Goal: Task Accomplishment & Management: Manage account settings

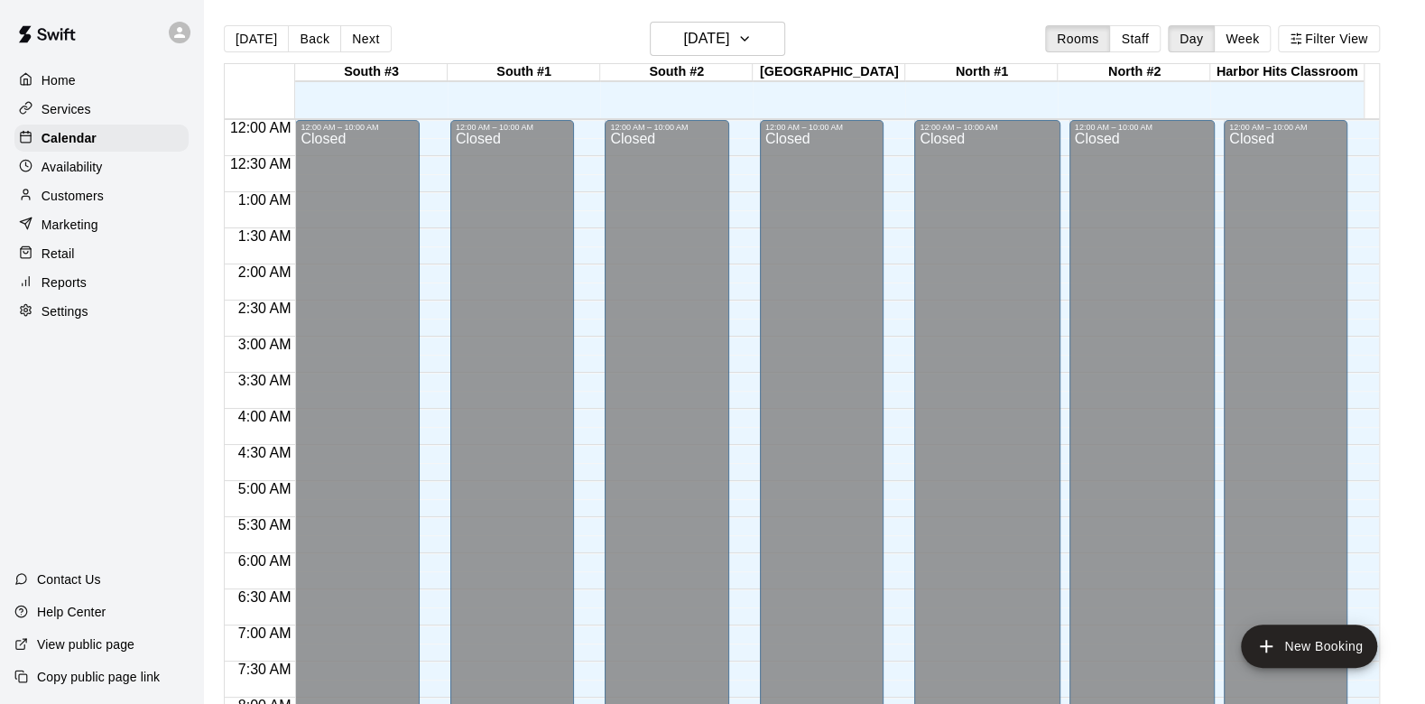
scroll to position [602, 0]
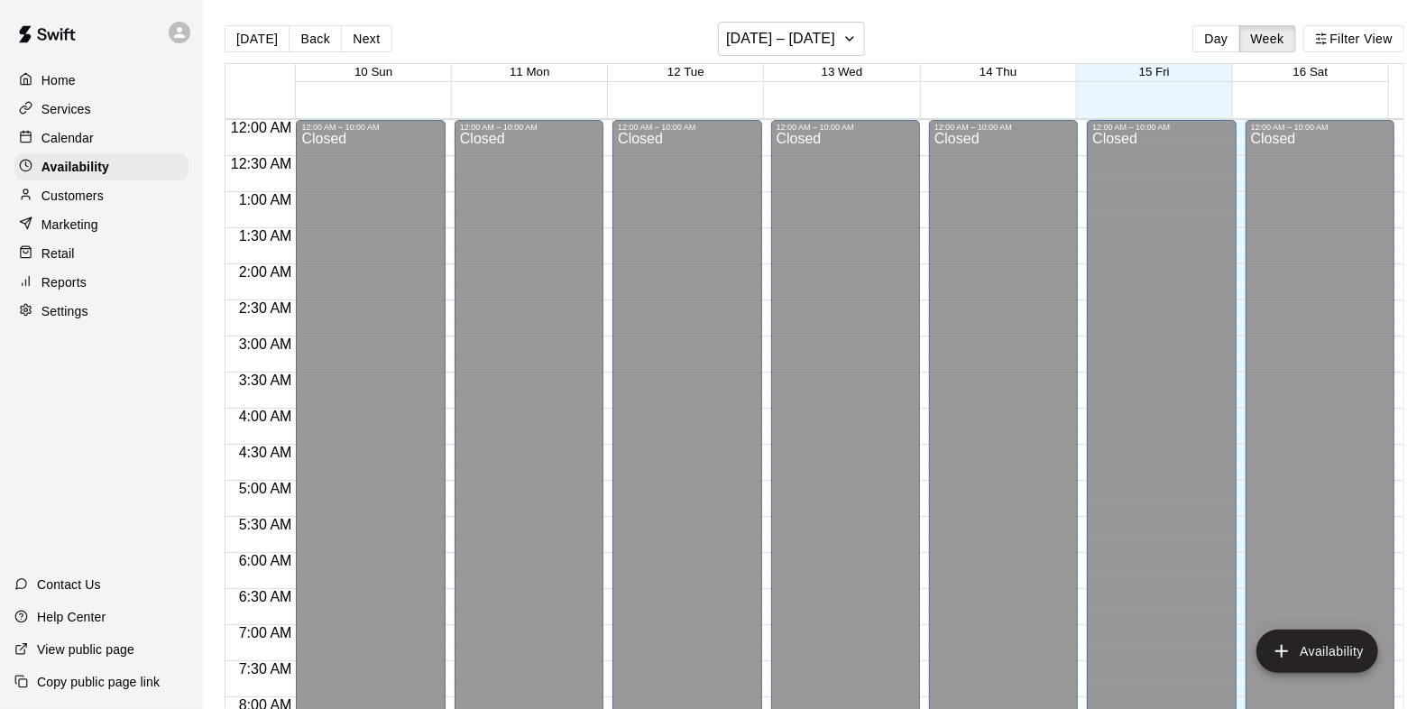
scroll to position [772, 0]
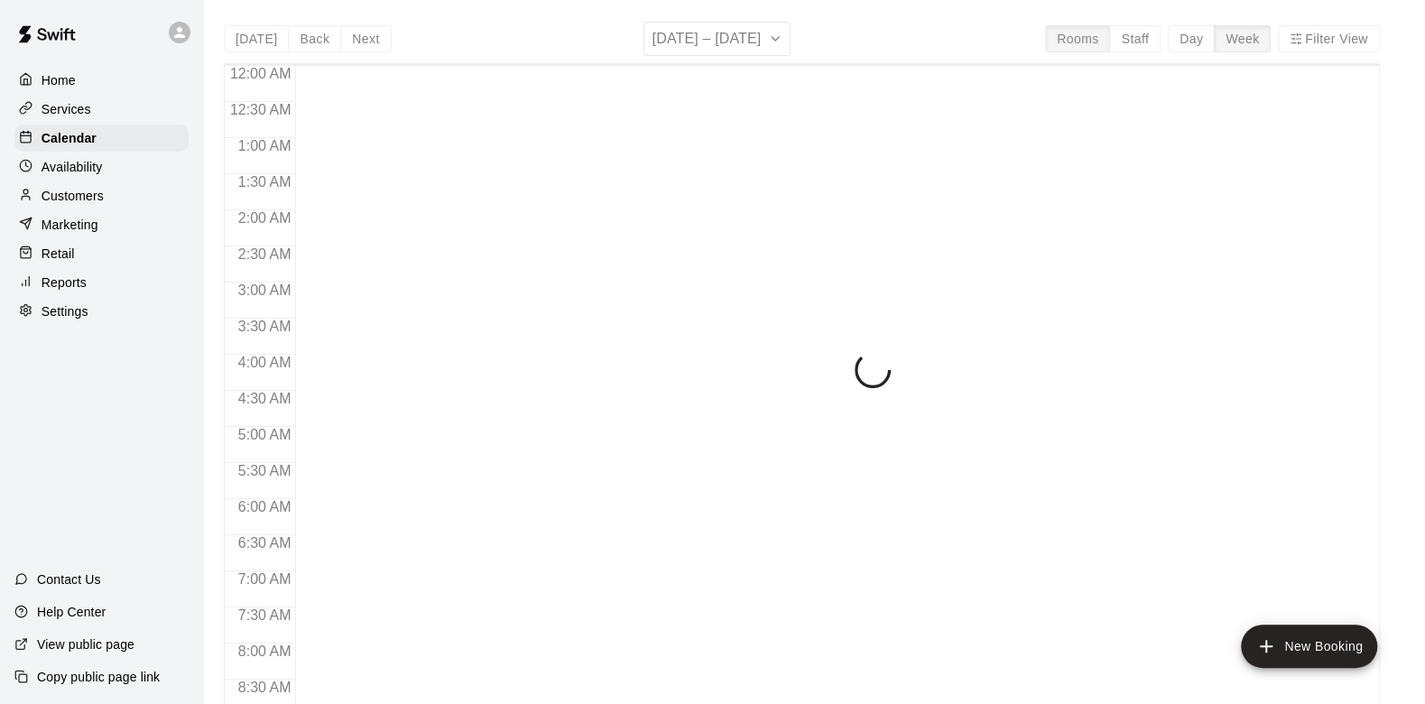
scroll to position [845, 0]
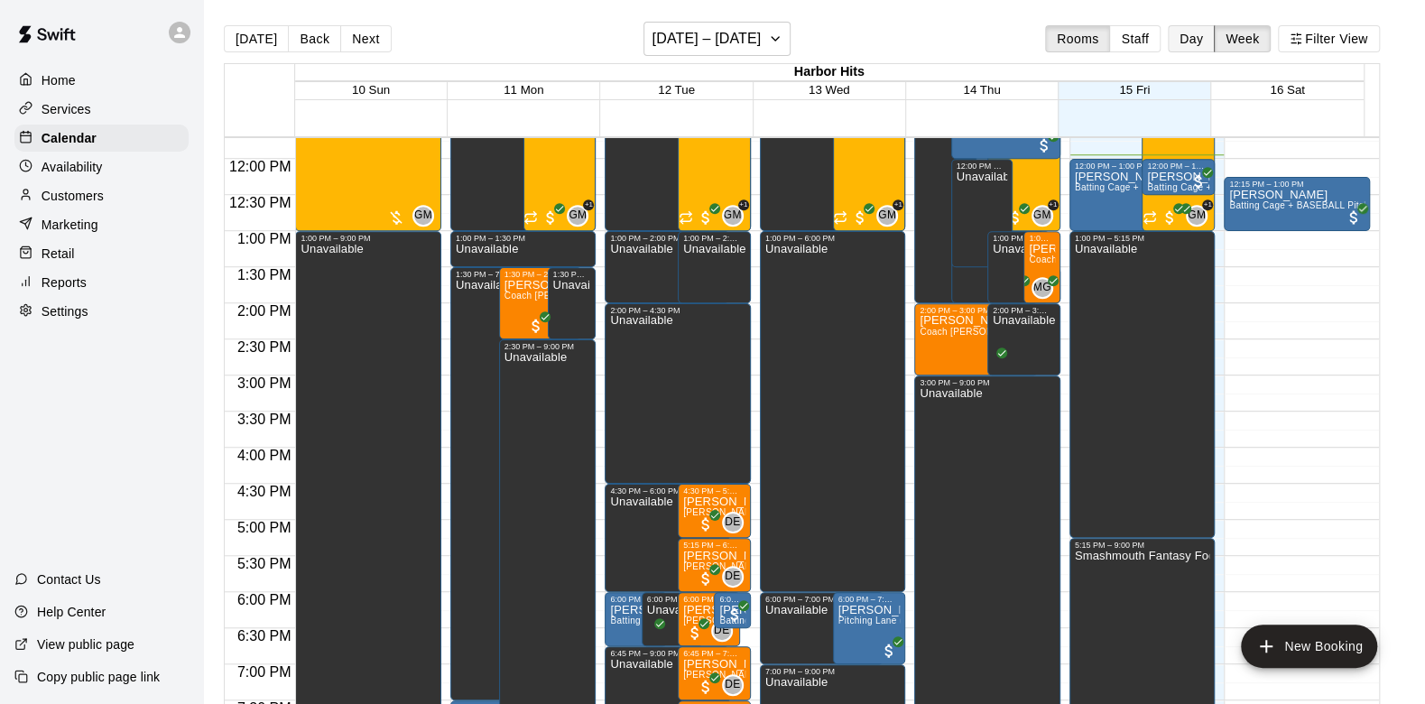
click at [1198, 26] on button "Day" at bounding box center [1191, 38] width 47 height 27
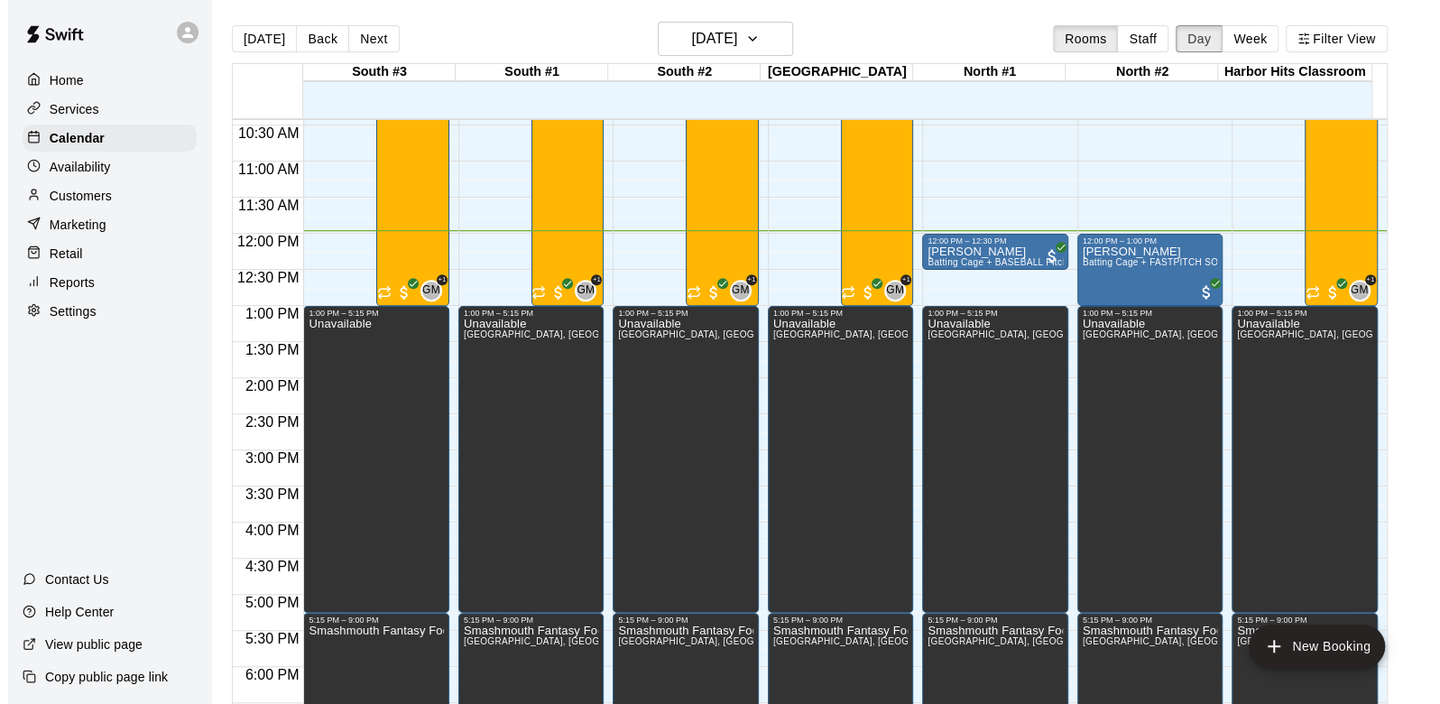
scroll to position [662, 0]
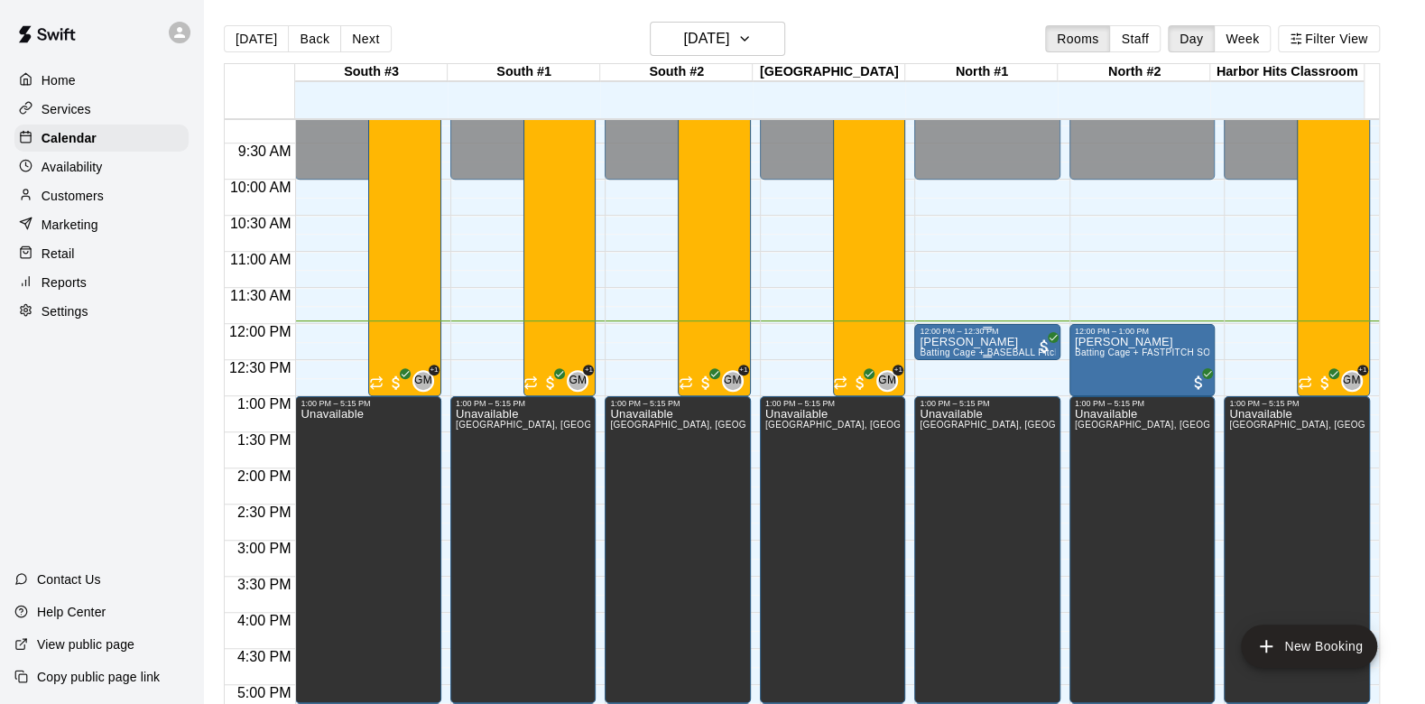
click at [1004, 333] on div "12:00 PM – 12:30 PM" at bounding box center [986, 331] width 134 height 9
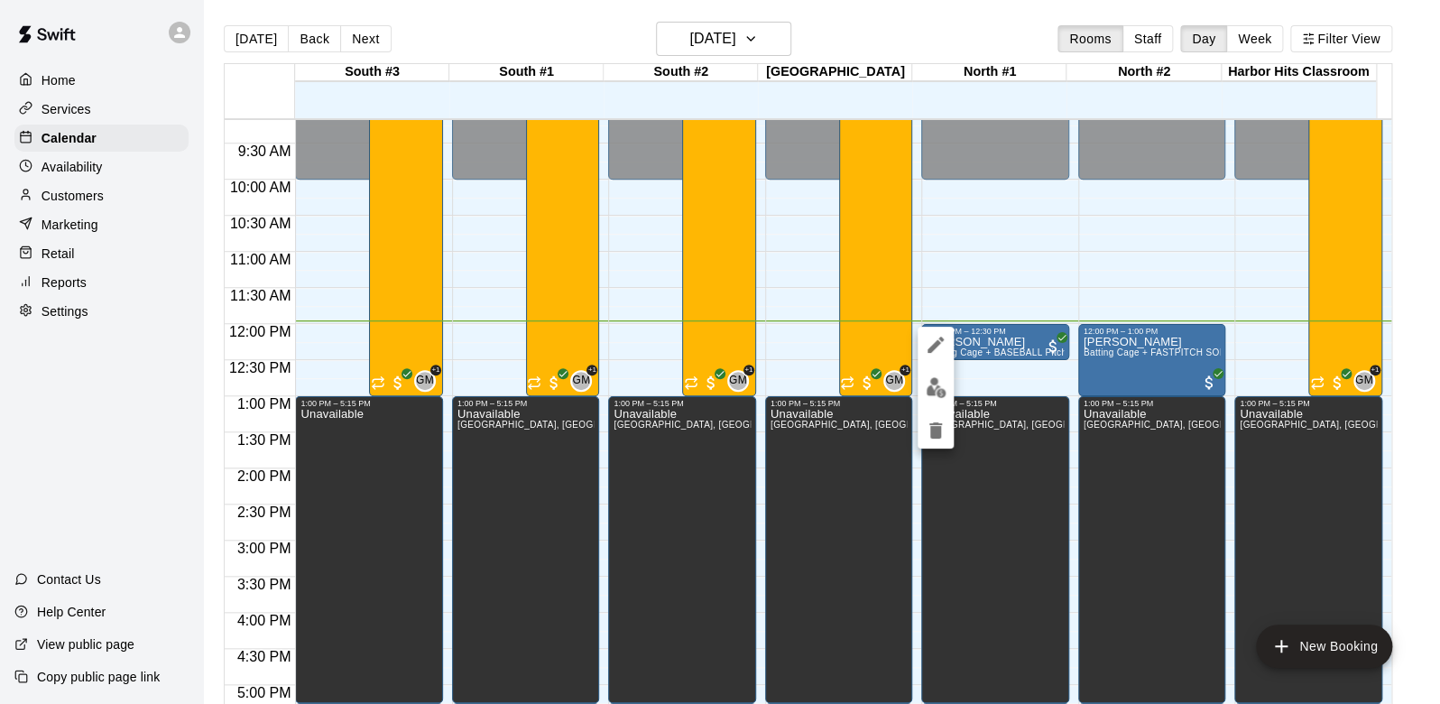
click at [1075, 351] on div at bounding box center [720, 352] width 1440 height 704
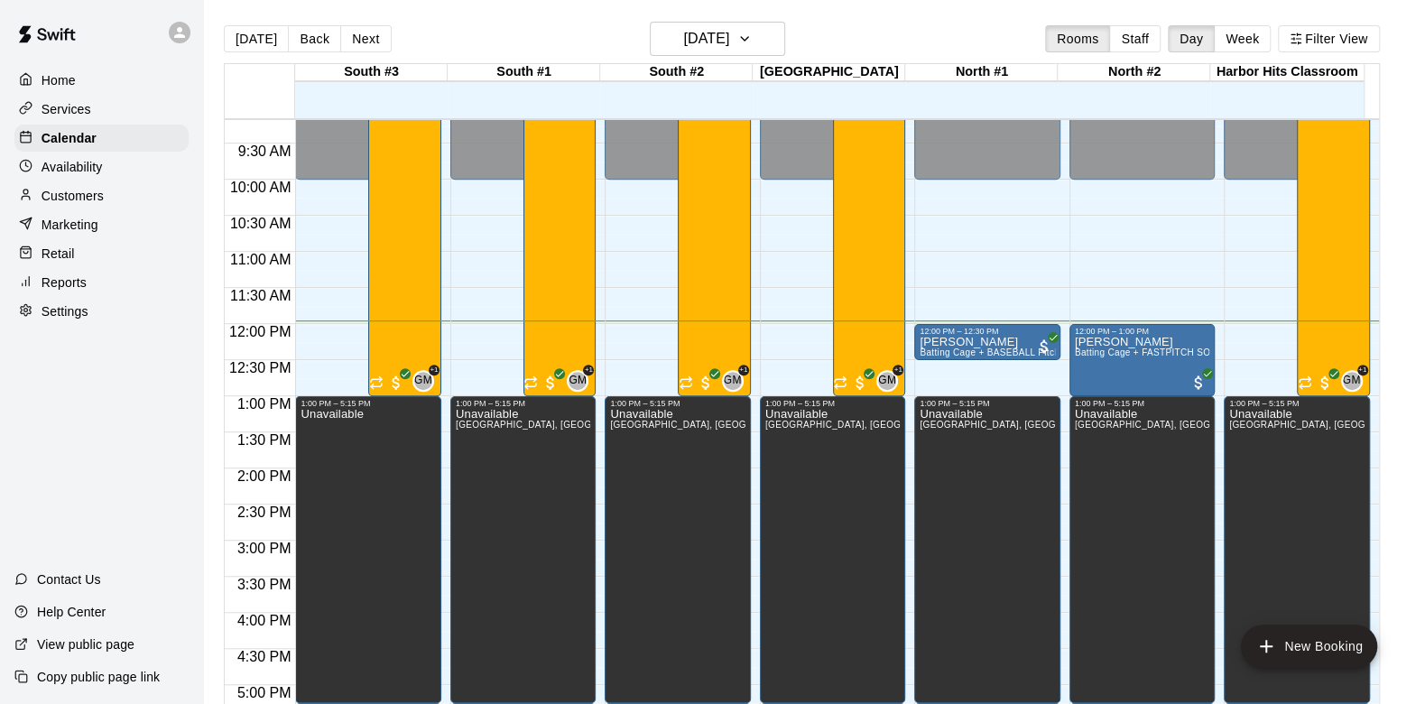
click at [1075, 351] on span "Batting Cage + FASTPITCH SOFTBALL Pitching Machine (Manual feed)" at bounding box center [1229, 352] width 309 height 10
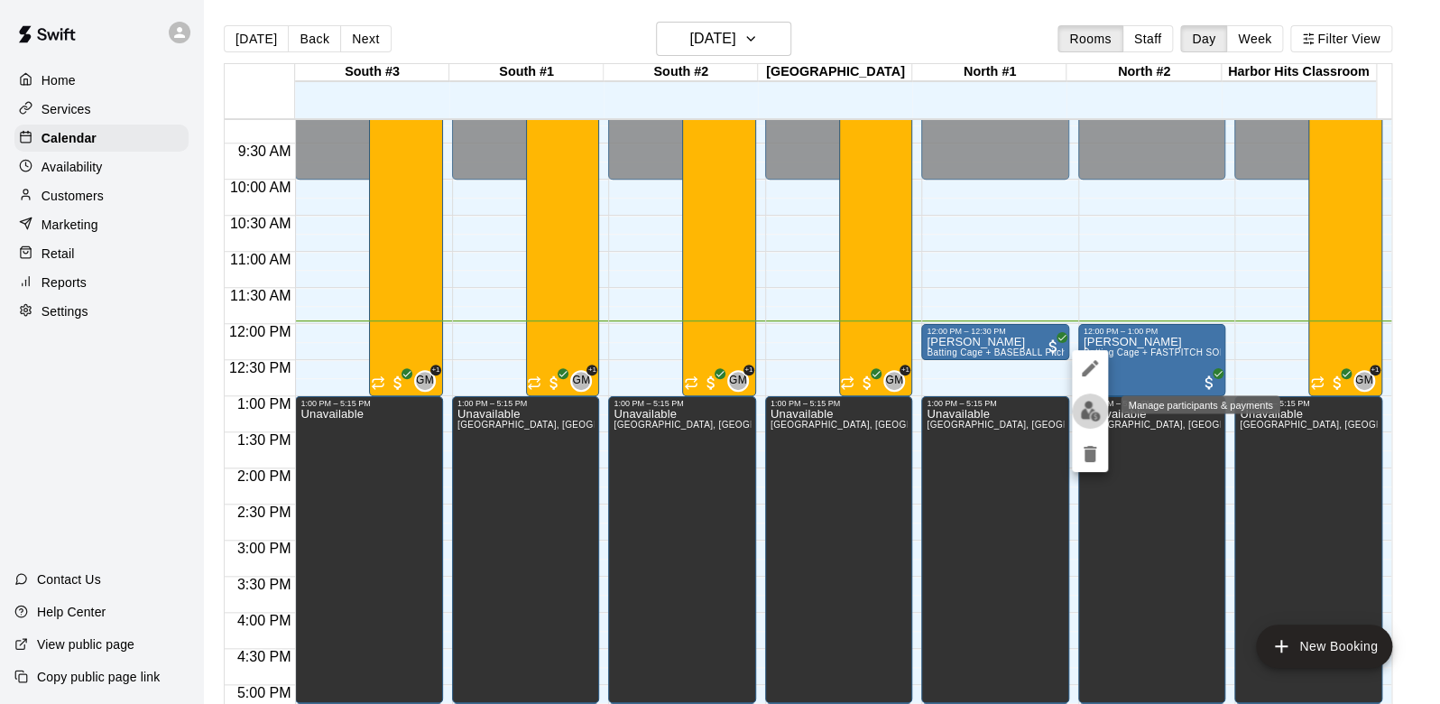
click at [1085, 414] on img "edit" at bounding box center [1090, 411] width 21 height 21
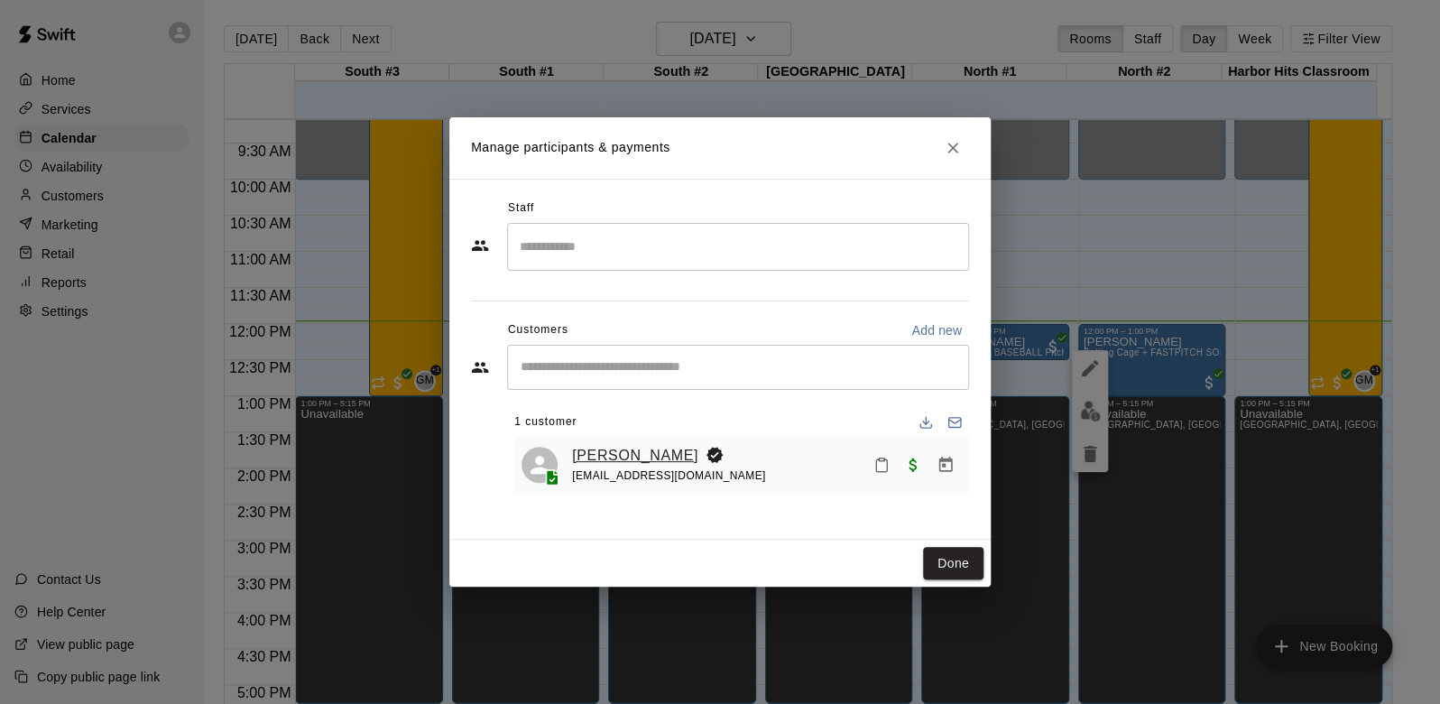
click at [579, 453] on link "Avery Roberts" at bounding box center [635, 455] width 126 height 23
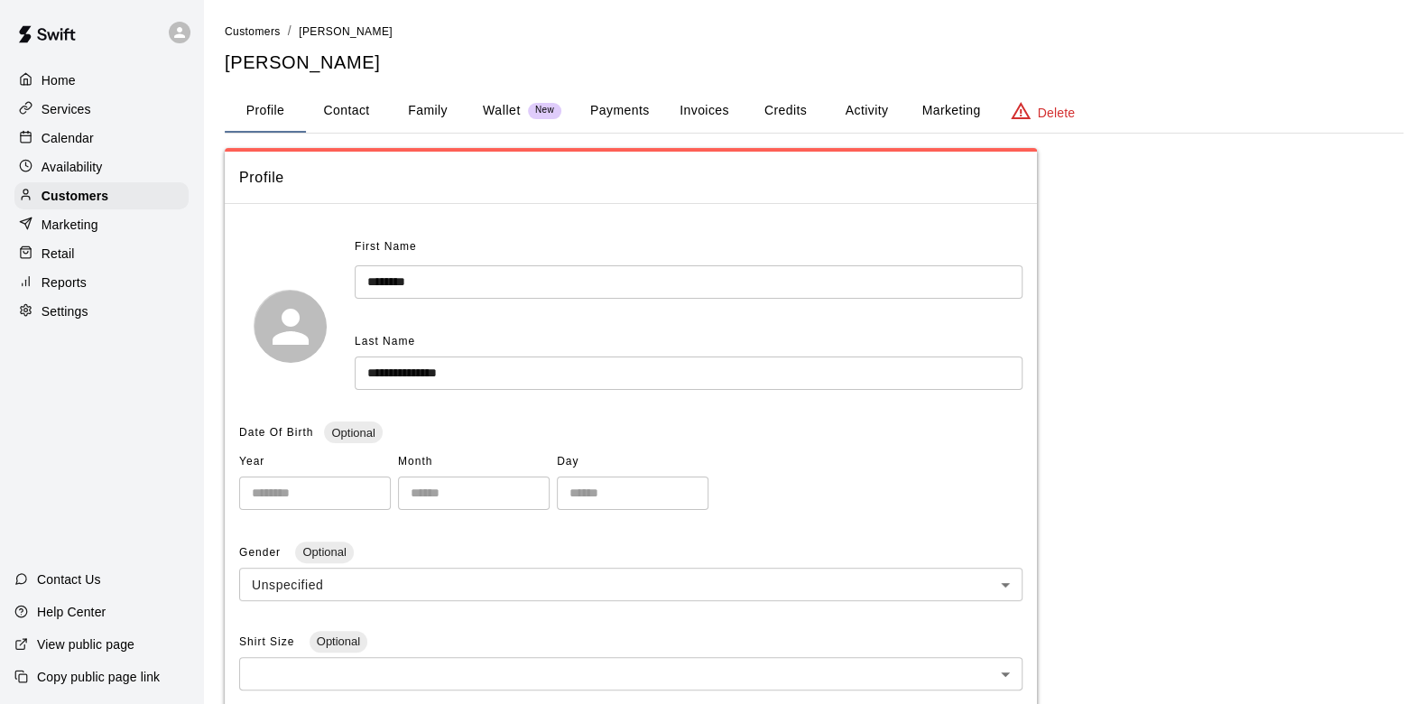
click at [438, 110] on button "Family" at bounding box center [427, 110] width 81 height 43
